Goal: Task Accomplishment & Management: Manage account settings

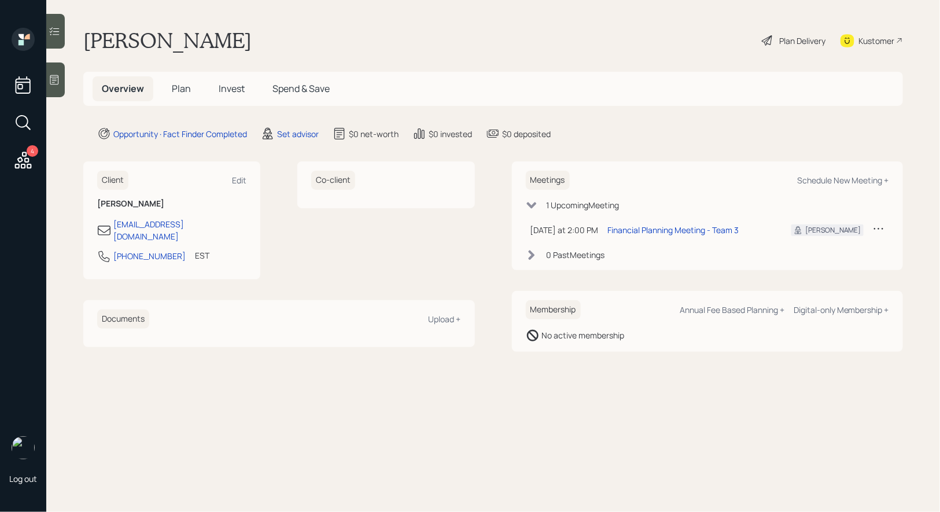
click at [284, 142] on main "[PERSON_NAME] Plan Delivery Kustomer Overview Plan Invest Spend & Save Opportun…" at bounding box center [493, 256] width 894 height 512
click at [297, 134] on div "Set advisor" at bounding box center [298, 134] width 42 height 12
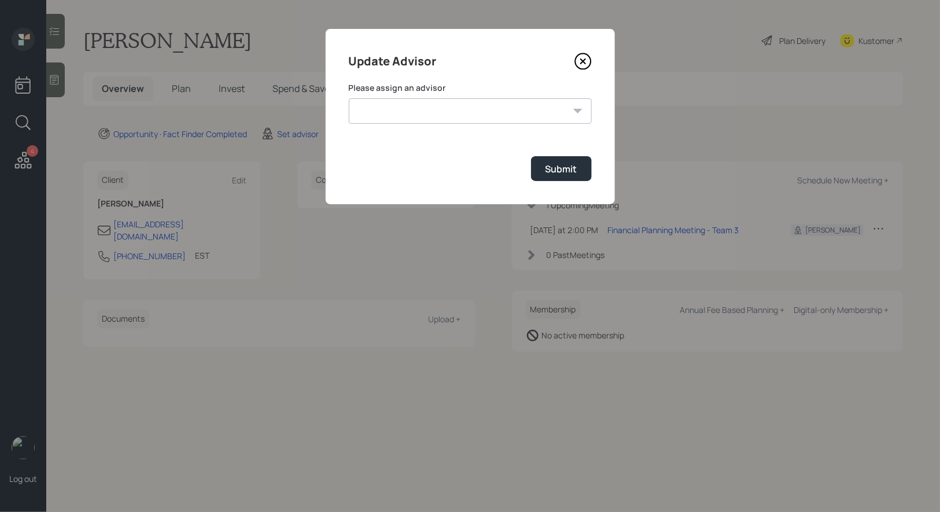
click at [383, 108] on select "[PERSON_NAME] [PERSON_NAME] [PERSON_NAME] End [PERSON_NAME] [PERSON_NAME] [PERS…" at bounding box center [470, 110] width 243 height 25
select select "8b79112e-3cfb-44f9-89e7-15267fe946c1"
click at [349, 98] on select "[PERSON_NAME] [PERSON_NAME] [PERSON_NAME] End [PERSON_NAME] [PERSON_NAME] [PERS…" at bounding box center [470, 110] width 243 height 25
click at [568, 169] on div "Submit" at bounding box center [562, 169] width 32 height 13
